Goal: Task Accomplishment & Management: Manage account settings

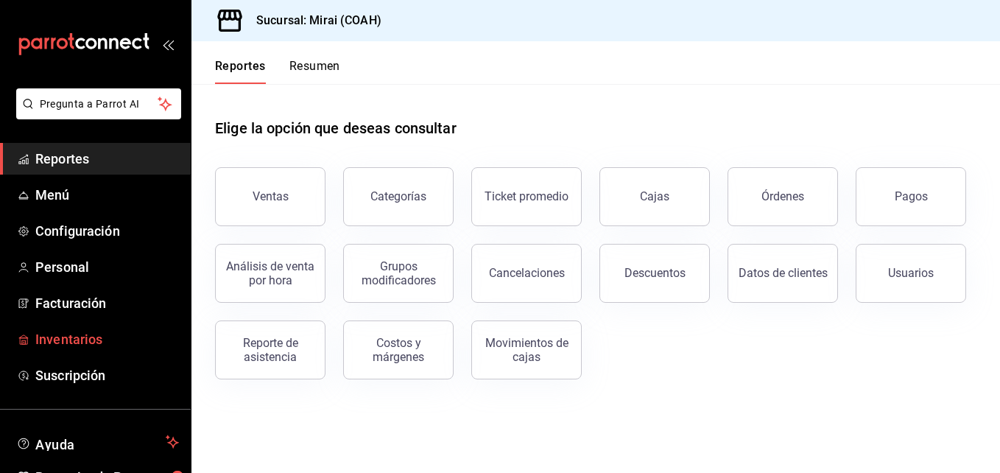
click at [106, 338] on span "Inventarios" at bounding box center [107, 339] width 144 height 20
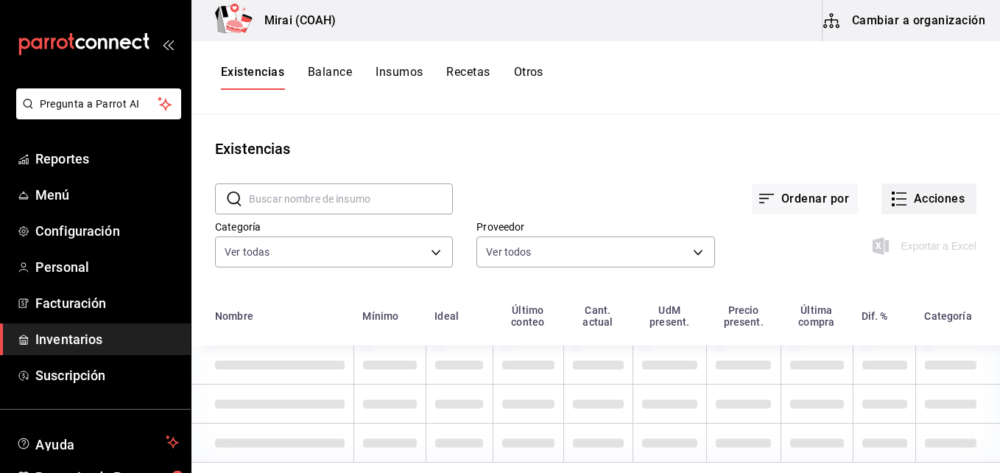
click at [927, 211] on button "Acciones" at bounding box center [928, 198] width 95 height 31
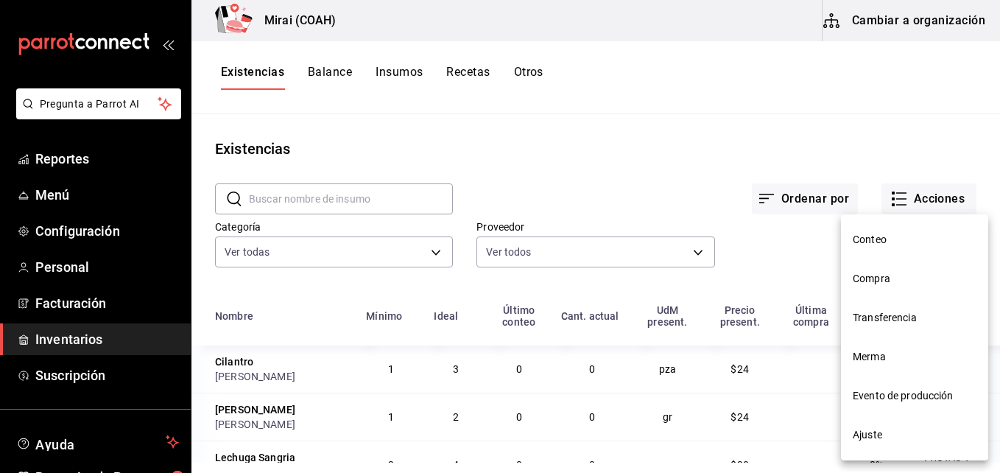
click at [847, 286] on li "Compra" at bounding box center [914, 278] width 147 height 39
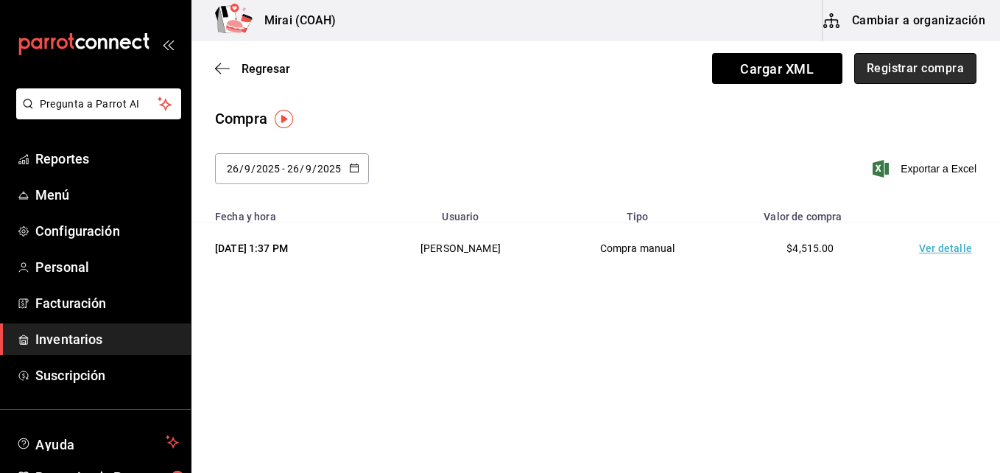
click at [892, 80] on button "Registrar compra" at bounding box center [915, 68] width 122 height 31
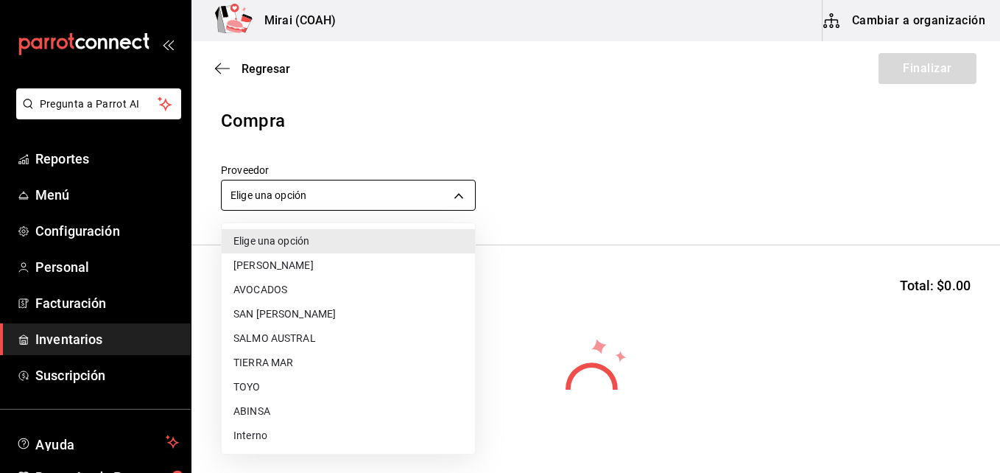
click at [356, 198] on body "Pregunta a Parrot AI Reportes Menú Configuración Personal Facturación Inventari…" at bounding box center [500, 195] width 1000 height 390
click at [254, 409] on li "ABINSA" at bounding box center [348, 411] width 253 height 24
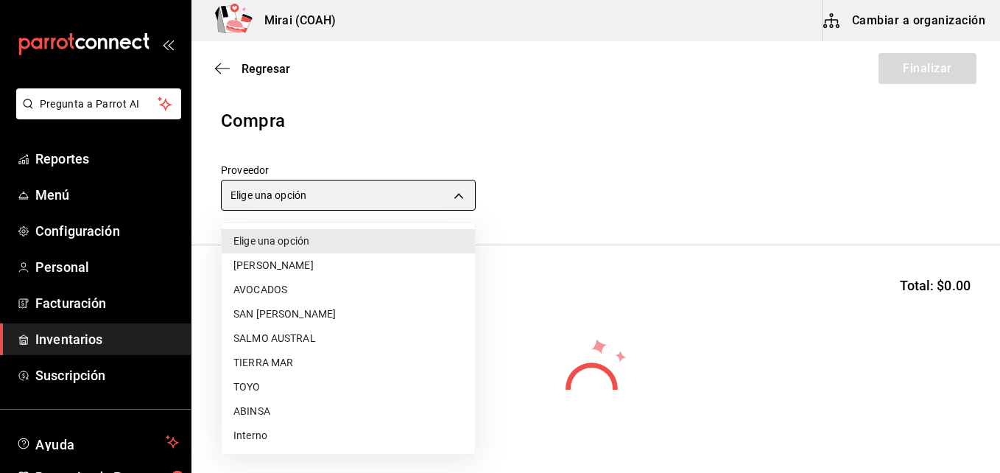
type input "3088cbcc-2f09-4efe-a8f3-8089b11bff24"
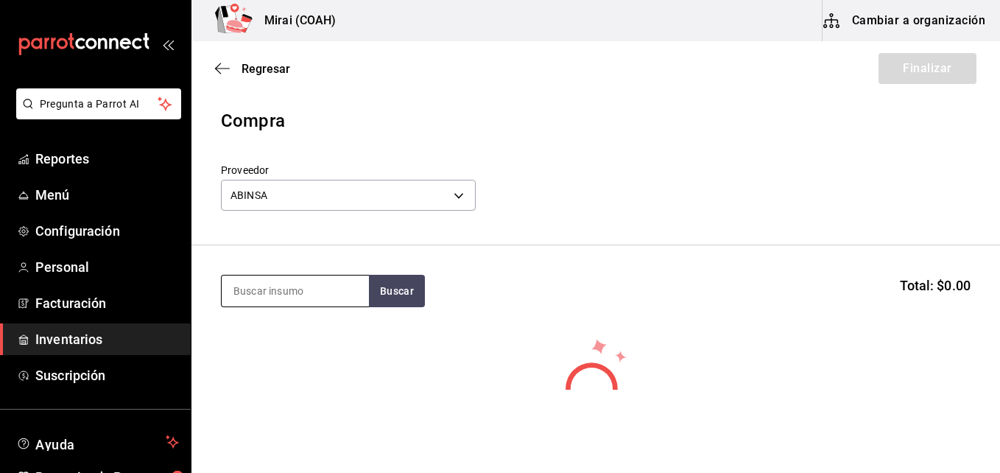
click at [258, 288] on input at bounding box center [295, 290] width 147 height 31
type input "POLL"
click at [407, 292] on button "Buscar" at bounding box center [397, 291] width 56 height 32
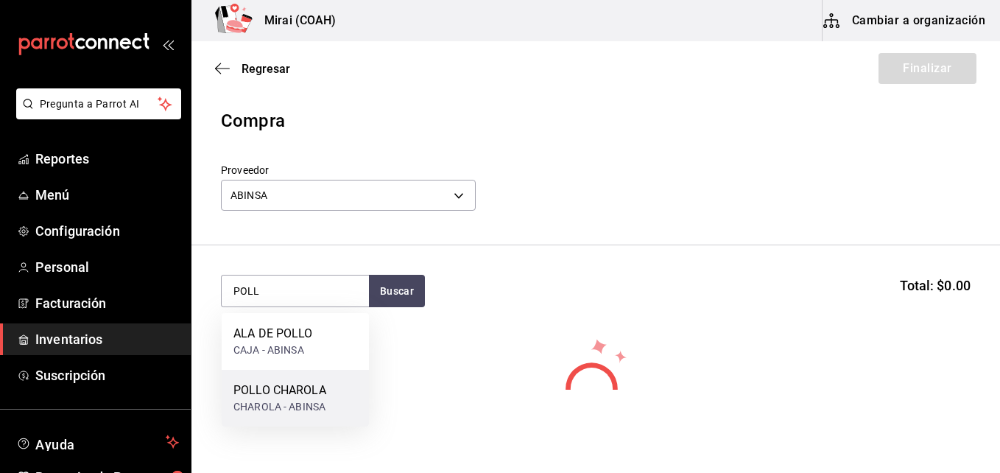
click at [309, 396] on div "POLLO CHAROLA" at bounding box center [279, 390] width 93 height 18
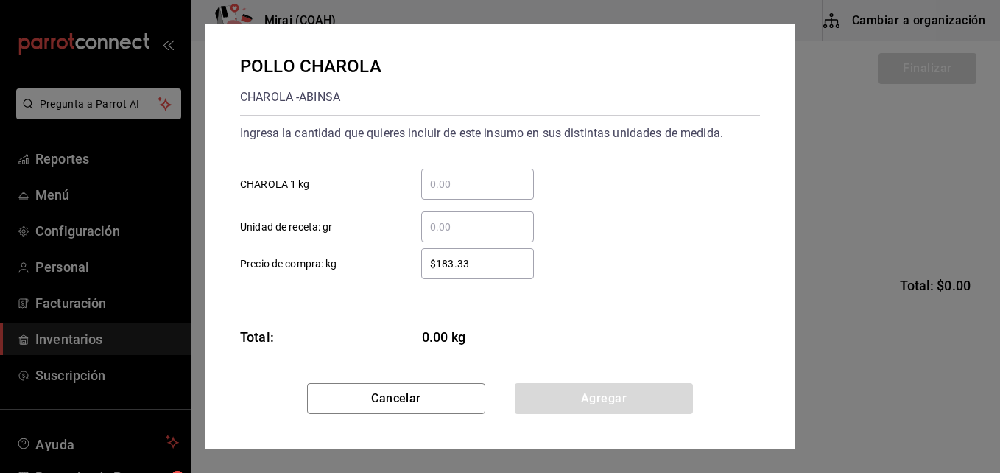
click at [493, 183] on input "​ CHAROLA 1 kg" at bounding box center [477, 184] width 113 height 18
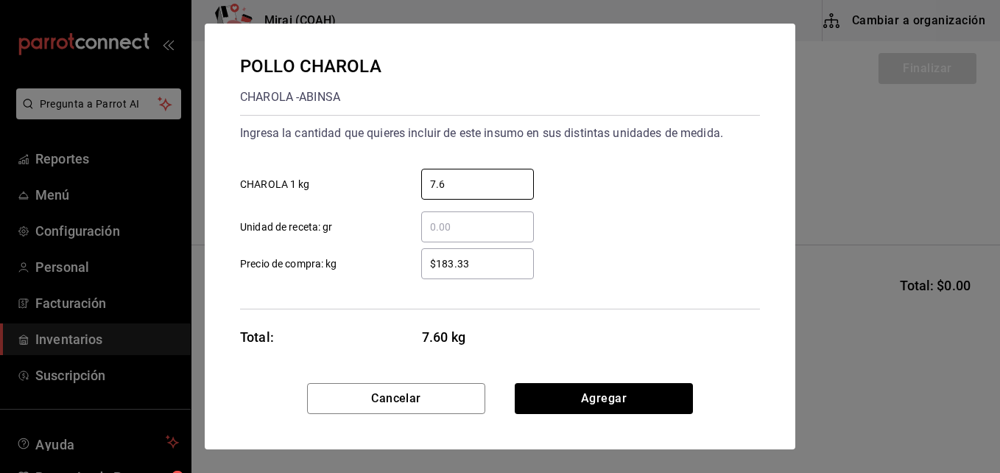
type input "7.6"
click at [459, 261] on input "$183.33" at bounding box center [477, 264] width 113 height 18
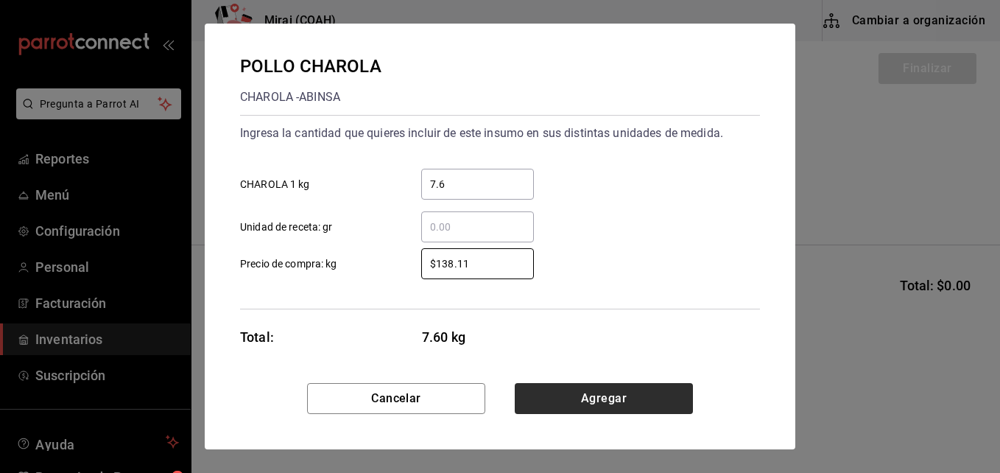
type input "$138.11"
click at [670, 408] on button "Agregar" at bounding box center [604, 398] width 178 height 31
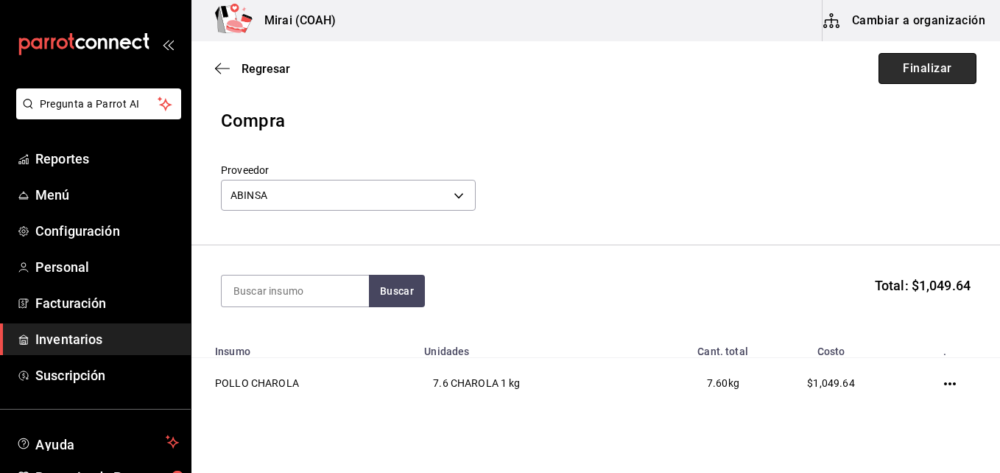
click at [909, 63] on button "Finalizar" at bounding box center [927, 68] width 98 height 31
